Goal: Task Accomplishment & Management: Use online tool/utility

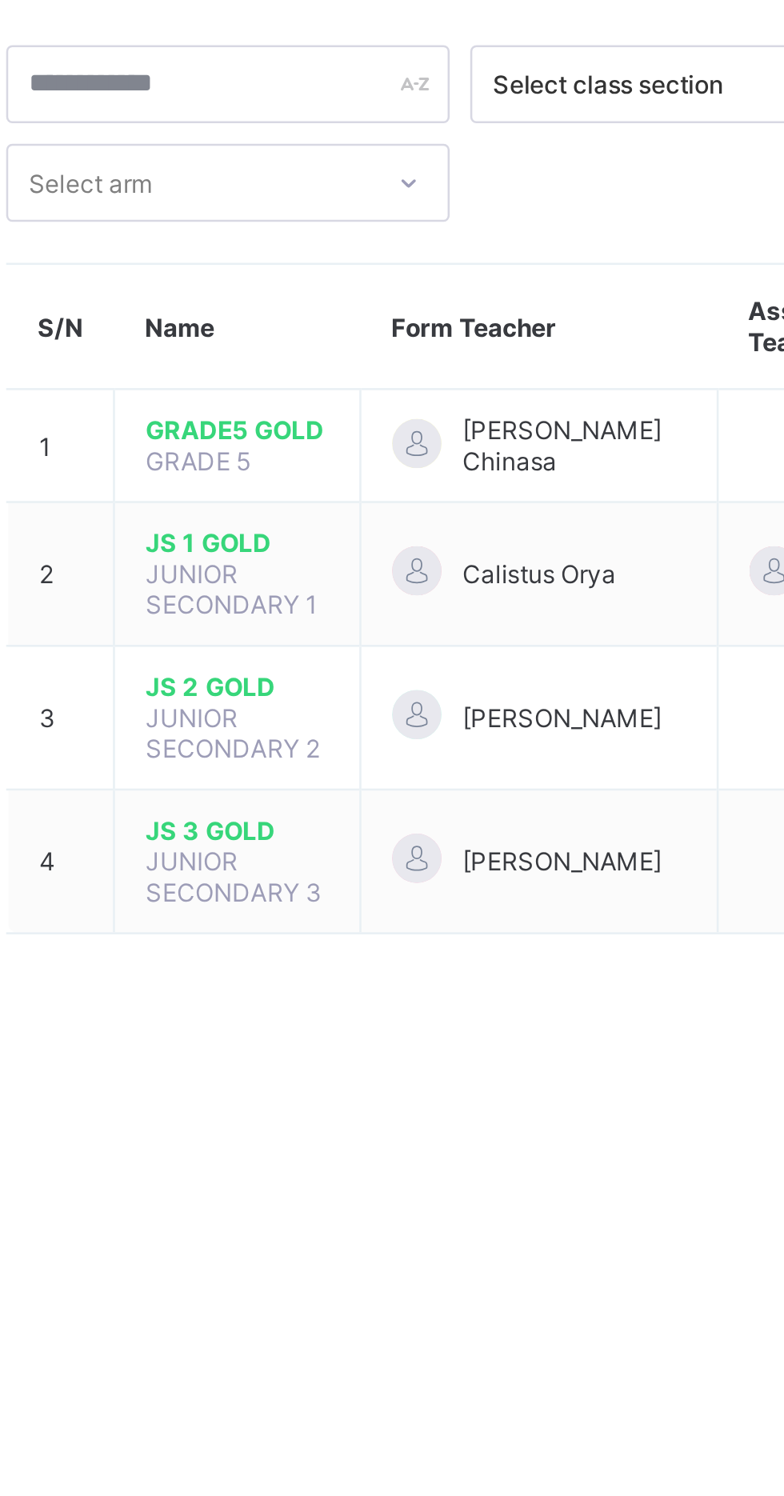
click at [340, 366] on td "JS 2 GOLD JUNIOR SECONDARY 2" at bounding box center [311, 366] width 96 height 56
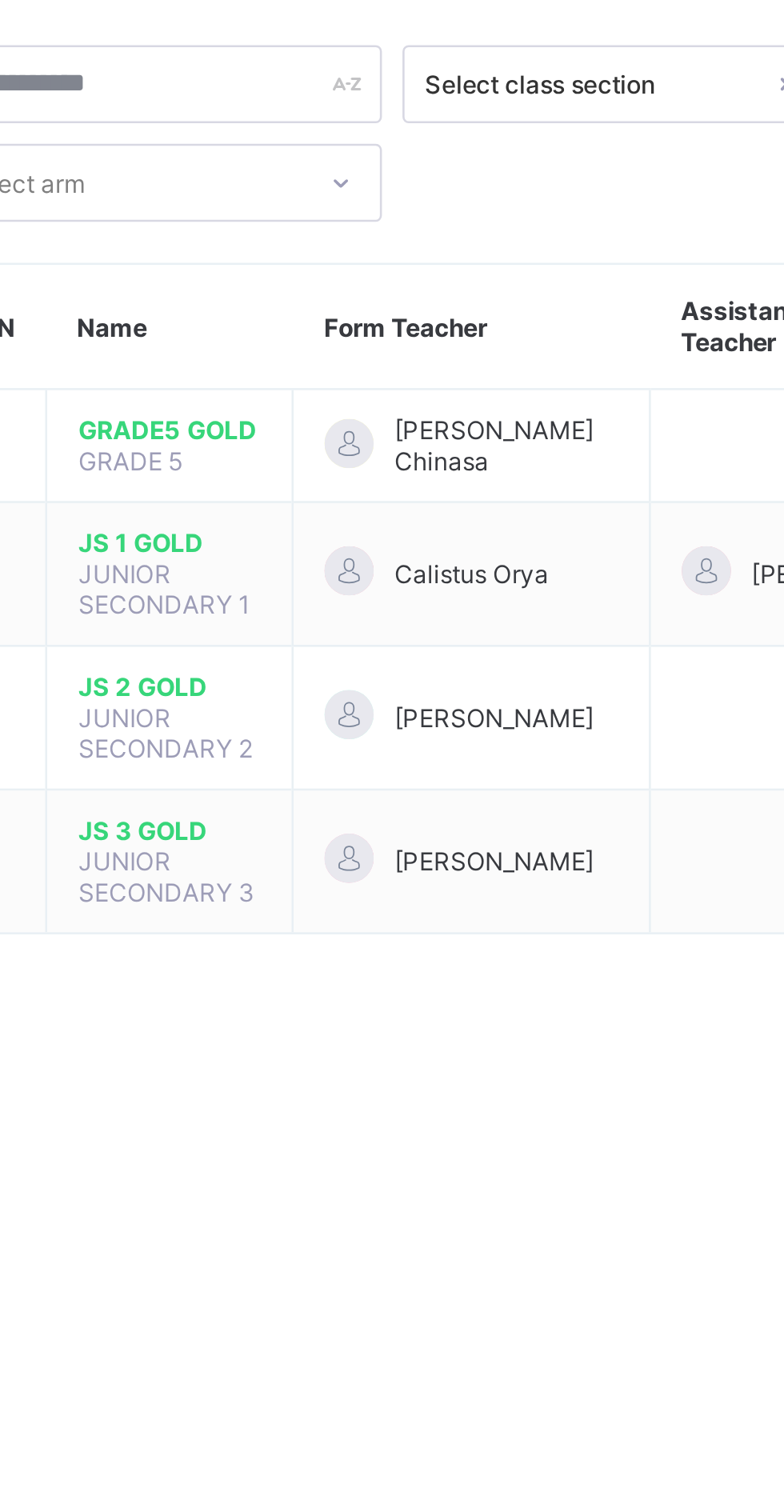
click at [495, 361] on td "[PERSON_NAME]" at bounding box center [428, 366] width 139 height 56
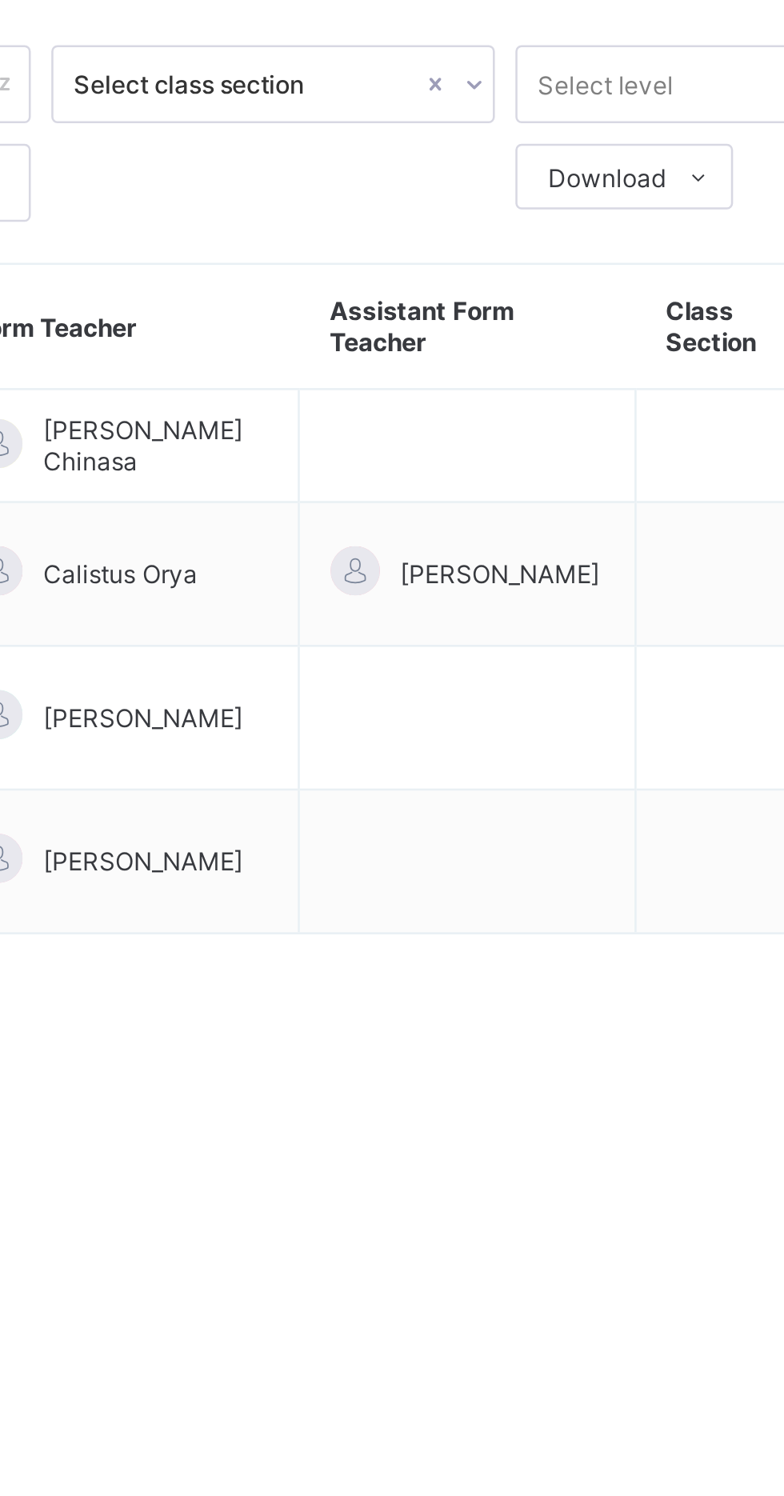
click at [568, 372] on td at bounding box center [563, 366] width 131 height 56
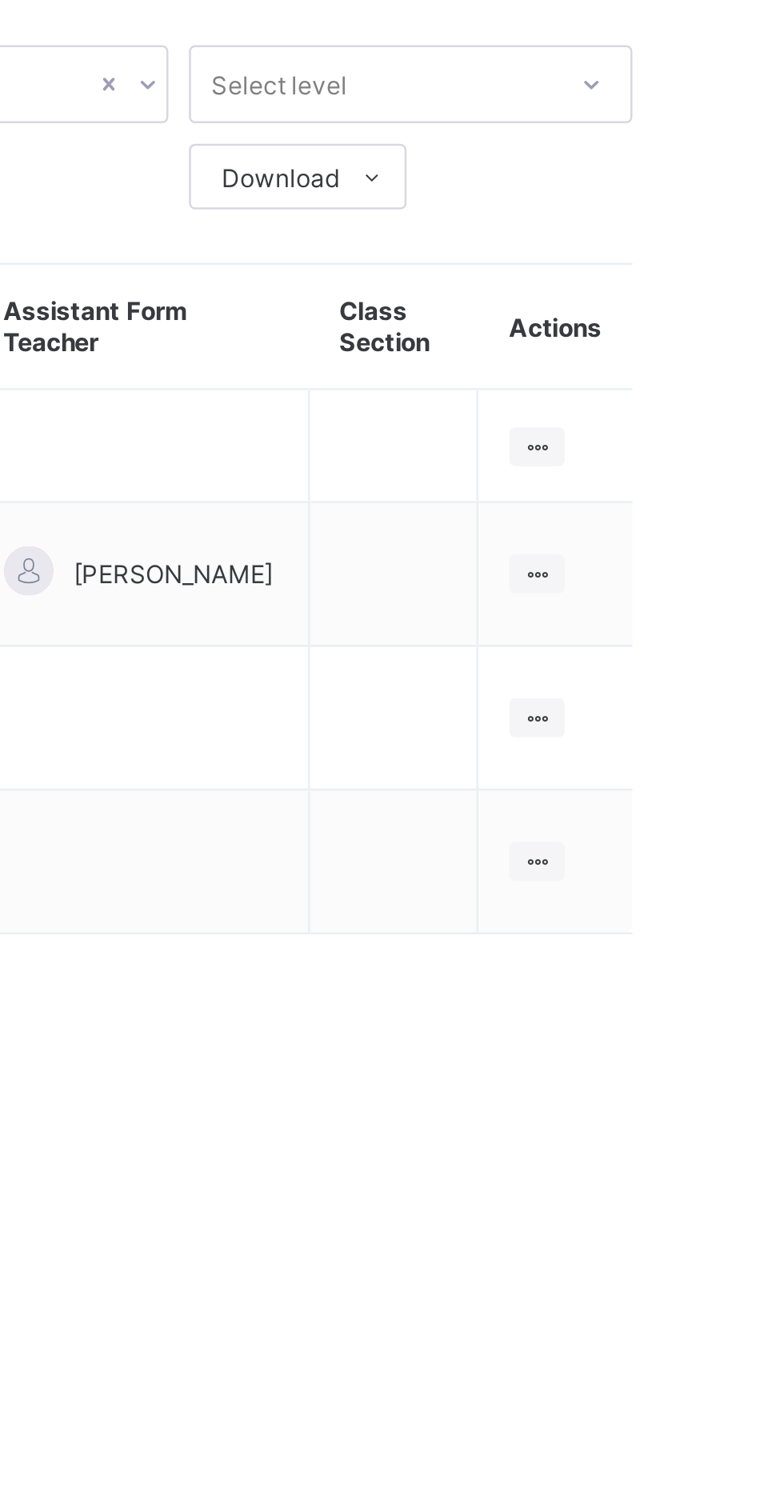
click at [720, 360] on icon at bounding box center [718, 366] width 14 height 12
click at [0, 0] on div "View Class" at bounding box center [0, 0] width 0 height 0
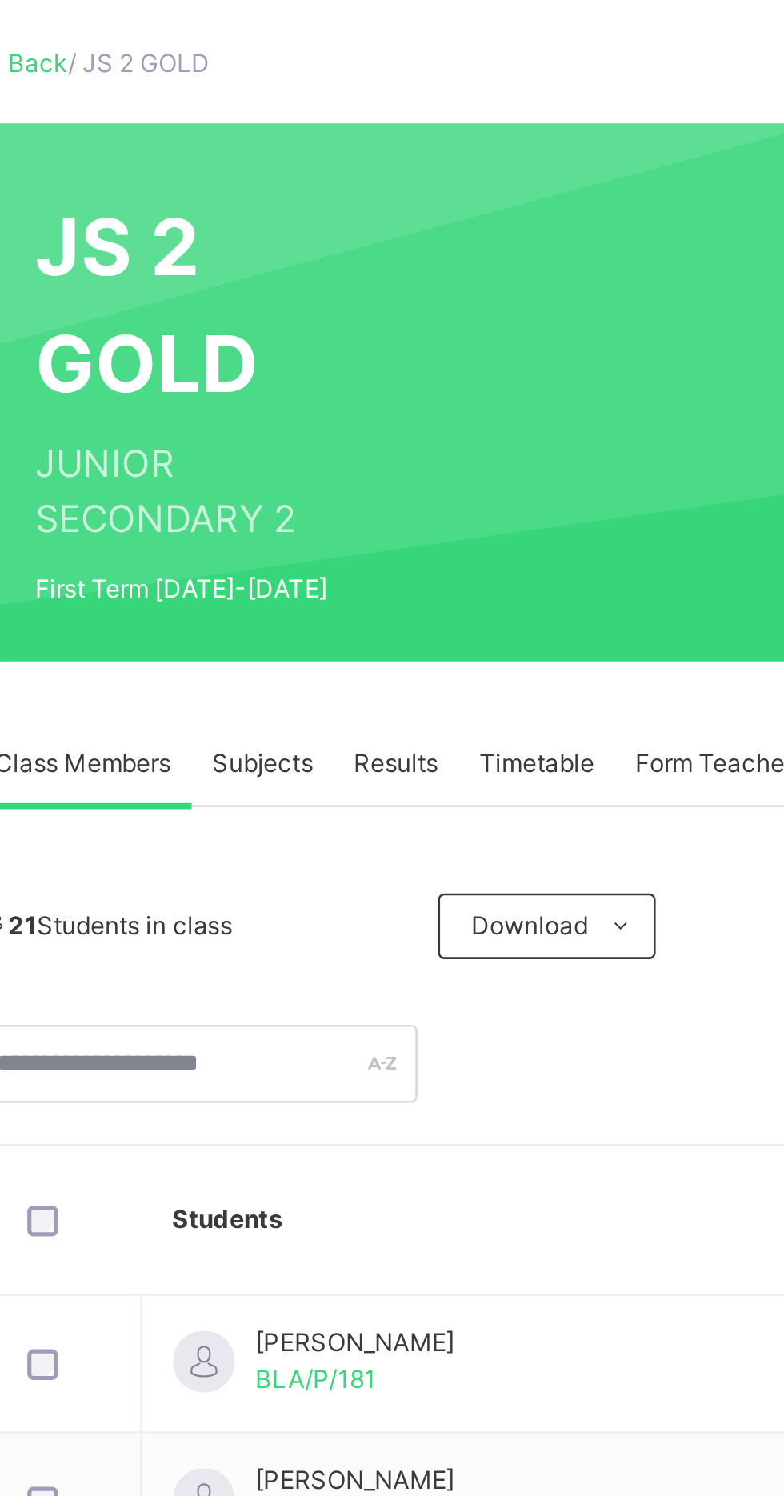
click at [337, 390] on span "Subjects" at bounding box center [333, 384] width 39 height 14
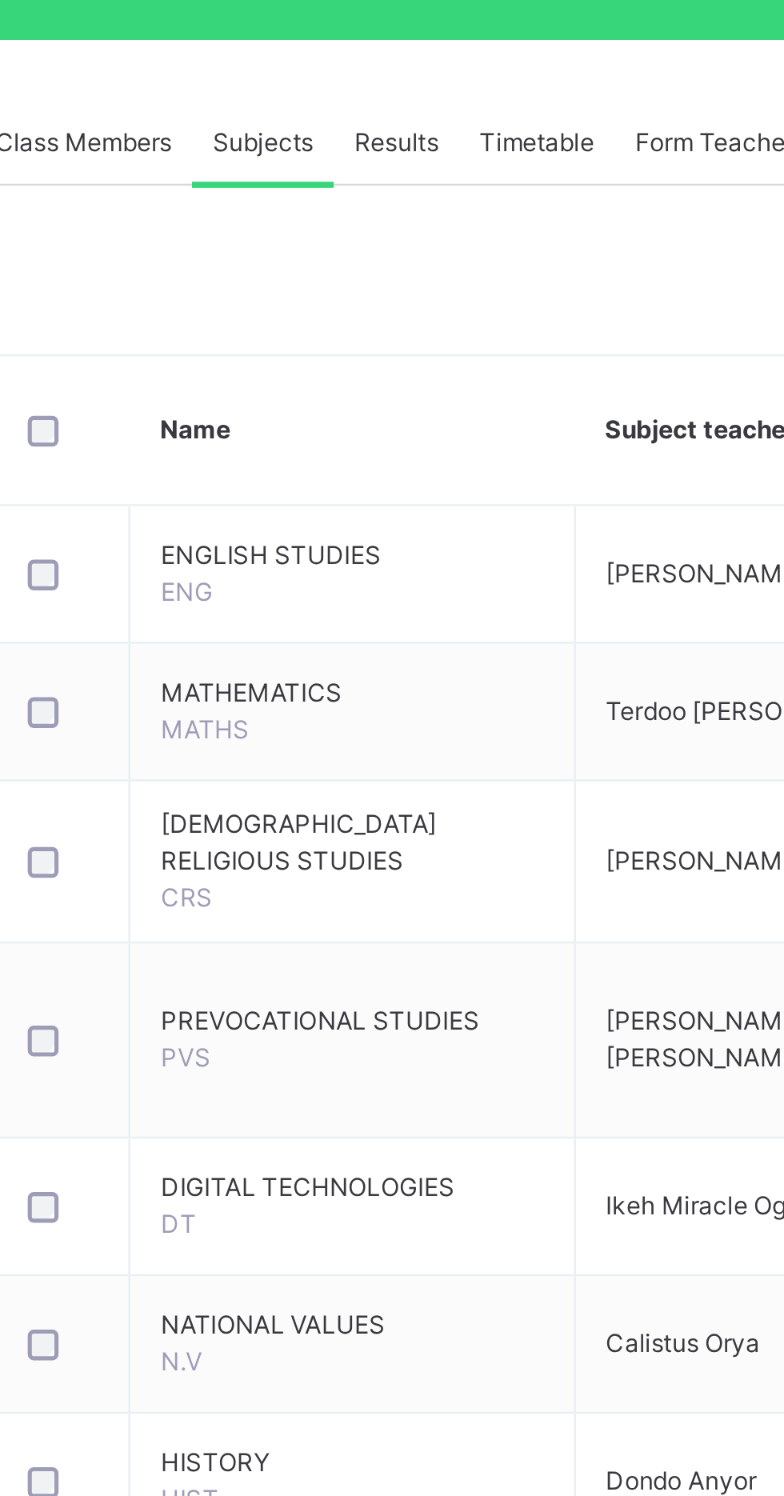
click at [415, 734] on span "PREVOCATIONAL STUDIES" at bounding box center [368, 726] width 149 height 14
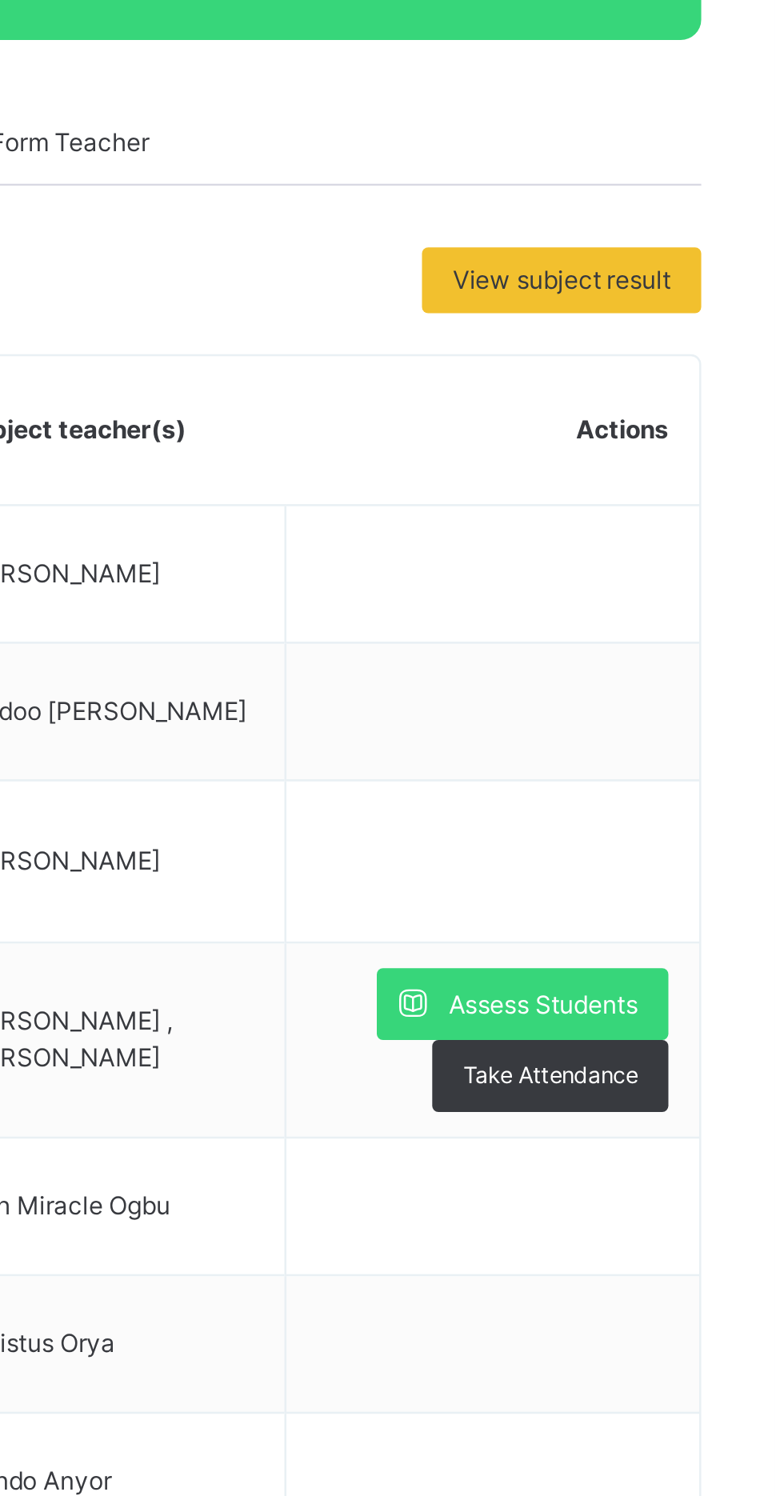
click at [690, 726] on span "Assess Students" at bounding box center [694, 720] width 74 height 14
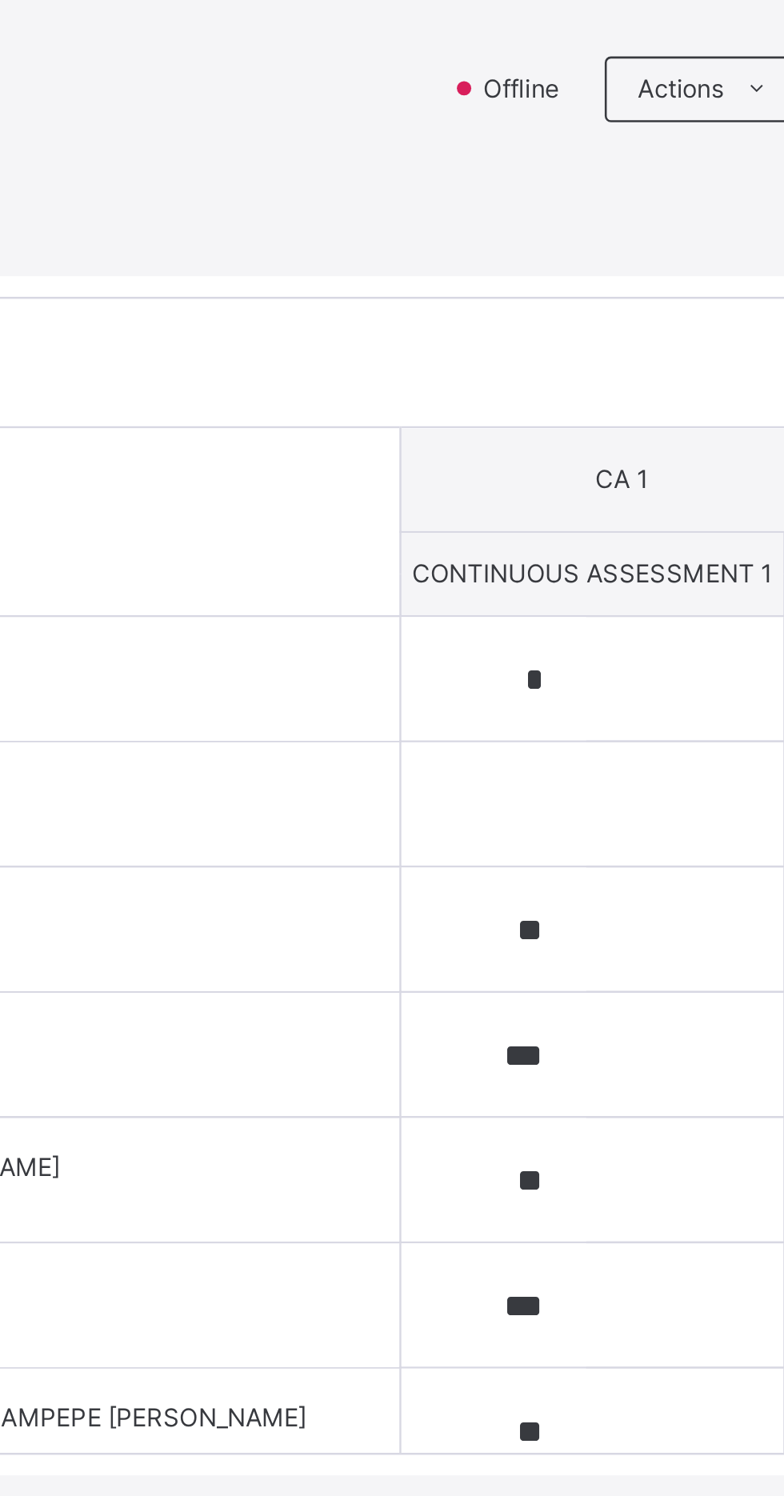
scroll to position [366, 0]
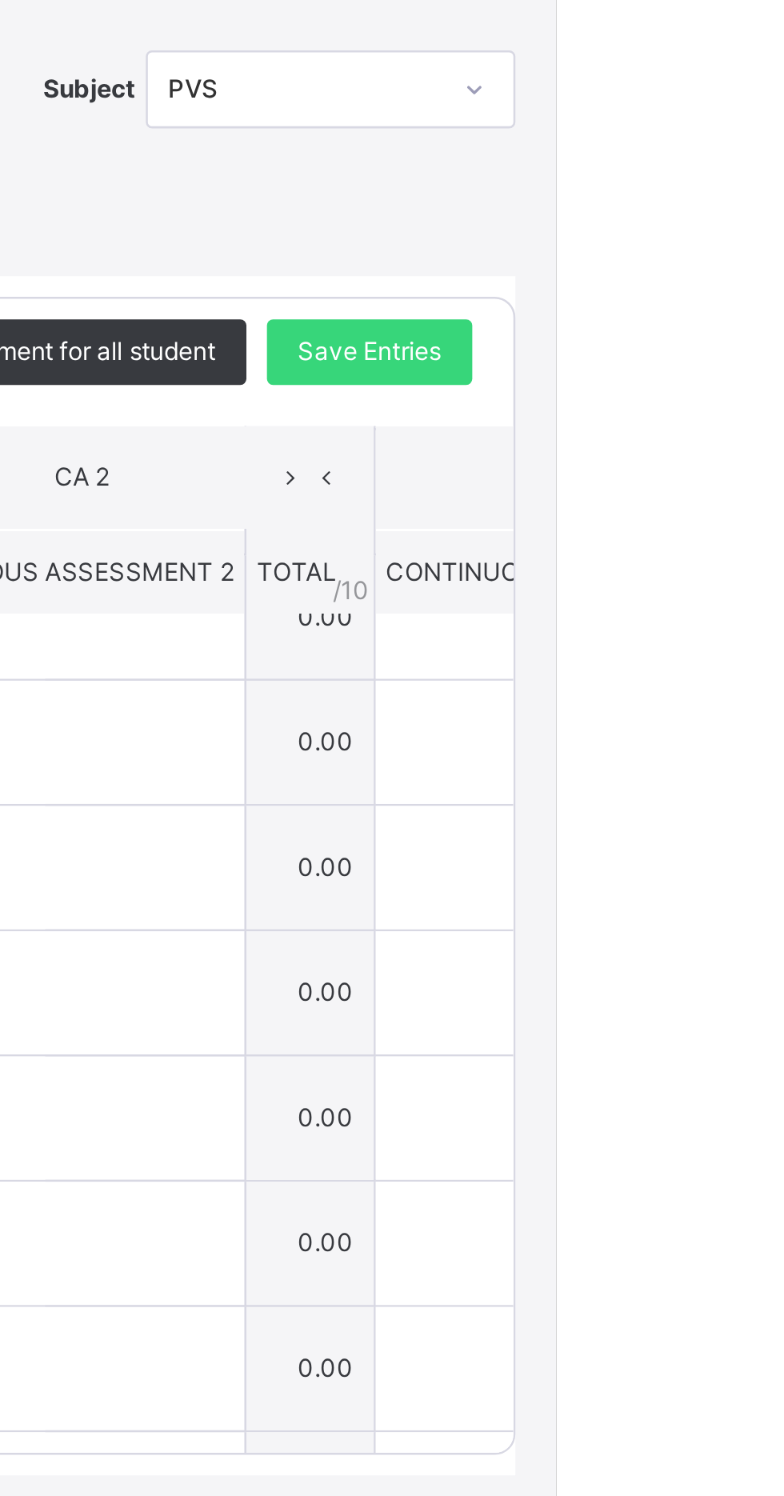
click at [739, 626] on span "Save Entries" at bounding box center [711, 619] width 56 height 14
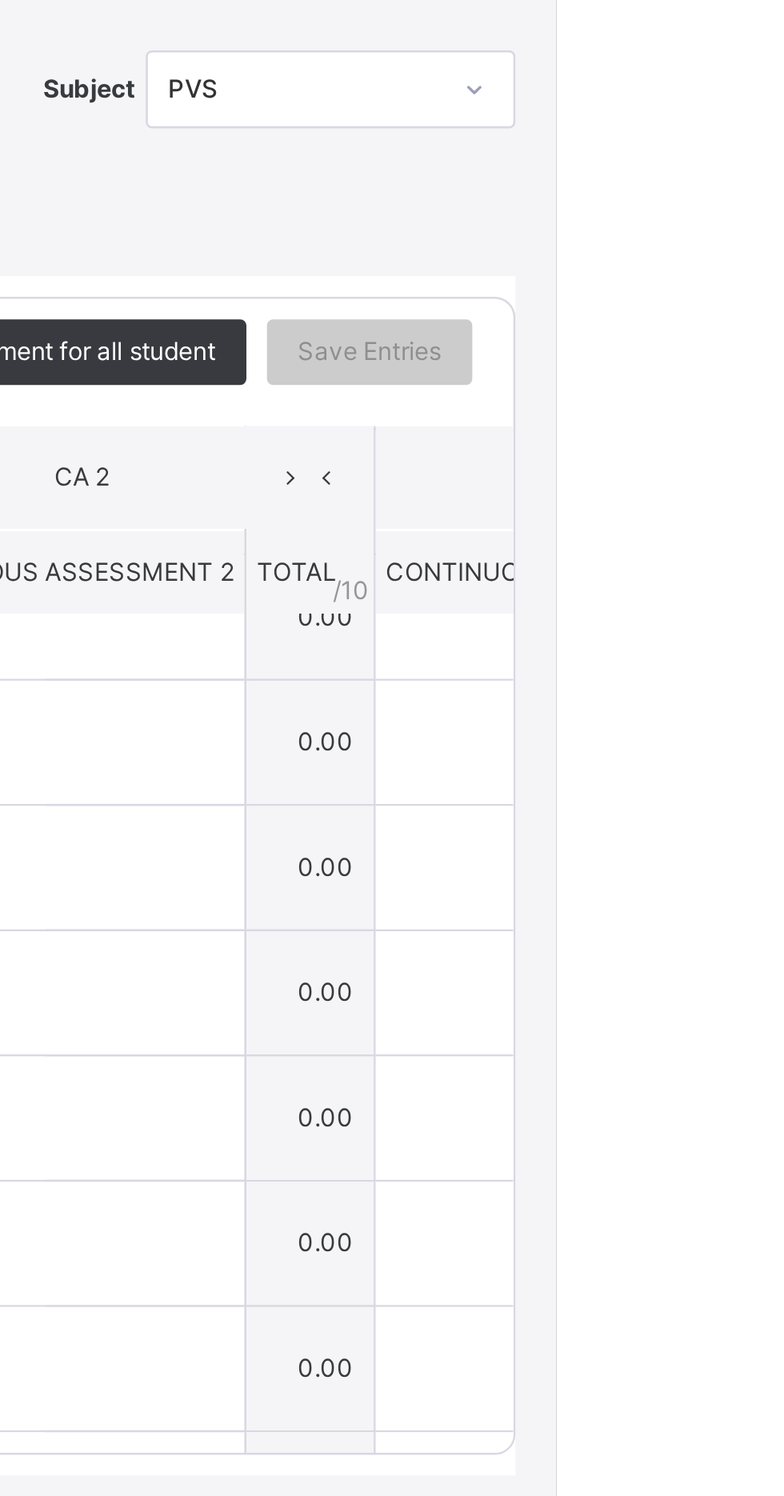
click at [768, 462] on div "×" at bounding box center [756, 451] width 24 height 22
